Goal: Task Accomplishment & Management: Manage account settings

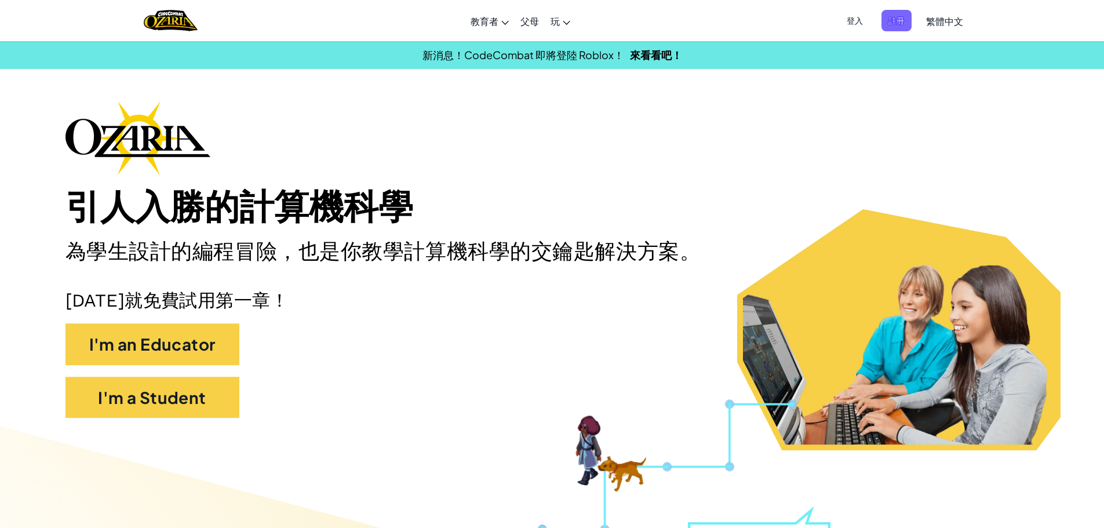
click at [832, 207] on h1 "引人入勝的計算機科學" at bounding box center [551, 208] width 973 height 42
click at [843, 13] on span "登入" at bounding box center [854, 20] width 30 height 21
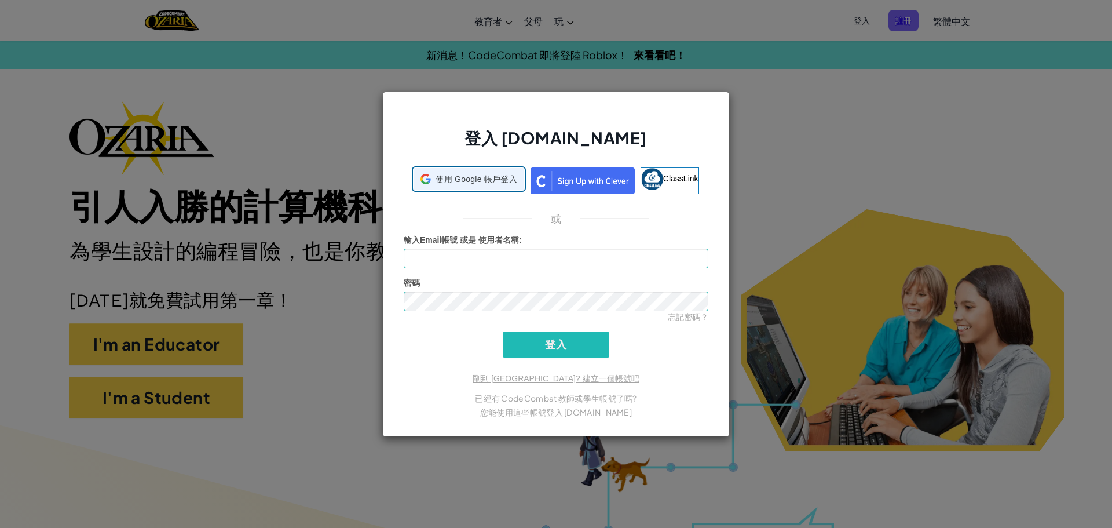
drag, startPoint x: 462, startPoint y: 190, endPoint x: 469, endPoint y: 177, distance: 15.0
click at [469, 177] on span "使用 Google 帳戶登入" at bounding box center [476, 179] width 81 height 12
click at [503, 285] on div "密碼 忘記密碼？" at bounding box center [556, 300] width 305 height 46
